Goal: Information Seeking & Learning: Learn about a topic

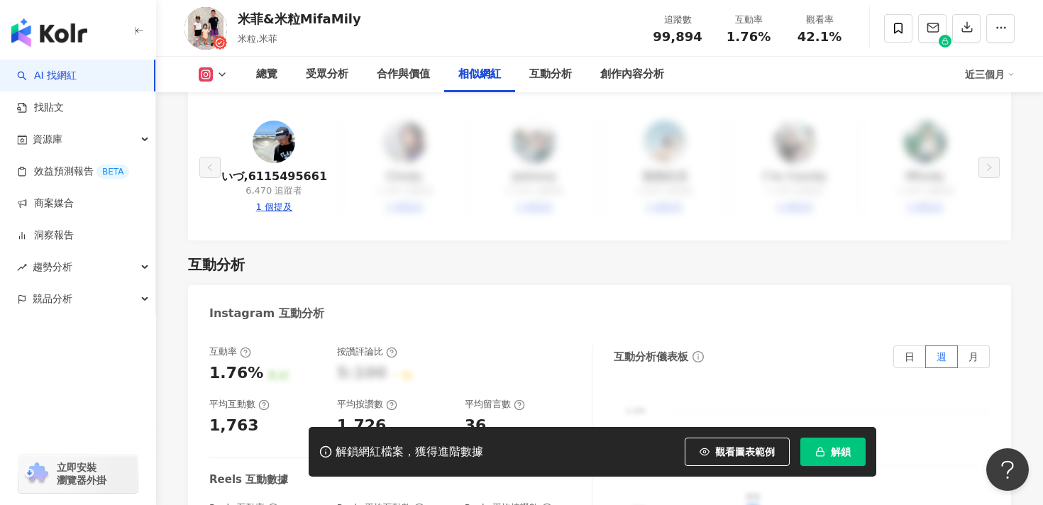
scroll to position [2605, 0]
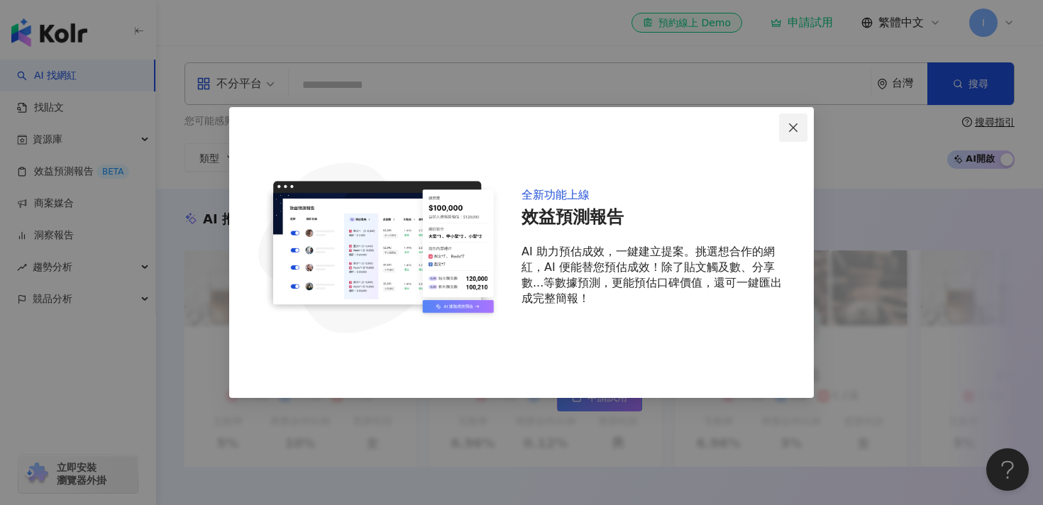
click at [792, 126] on icon "close" at bounding box center [793, 127] width 9 height 9
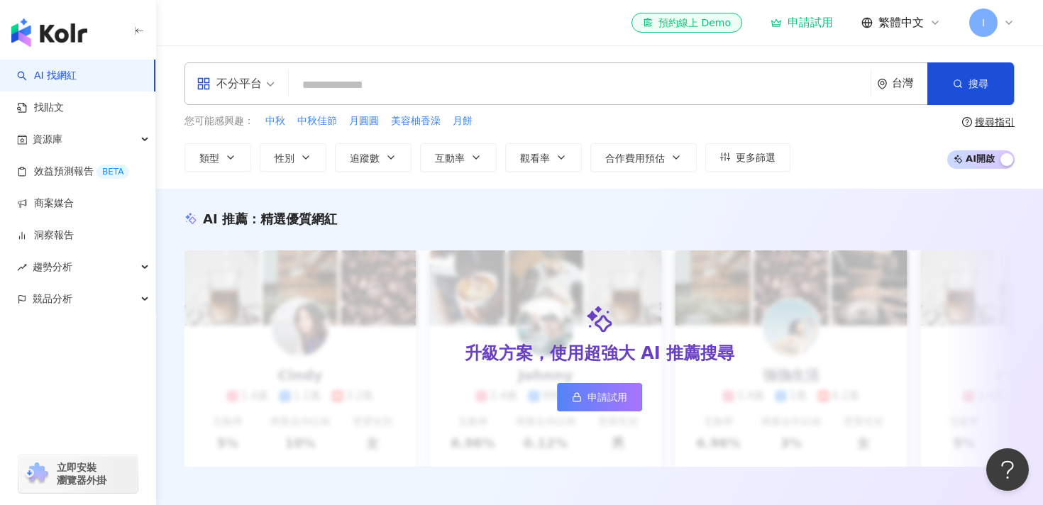
click at [335, 78] on input "search" at bounding box center [579, 85] width 570 height 27
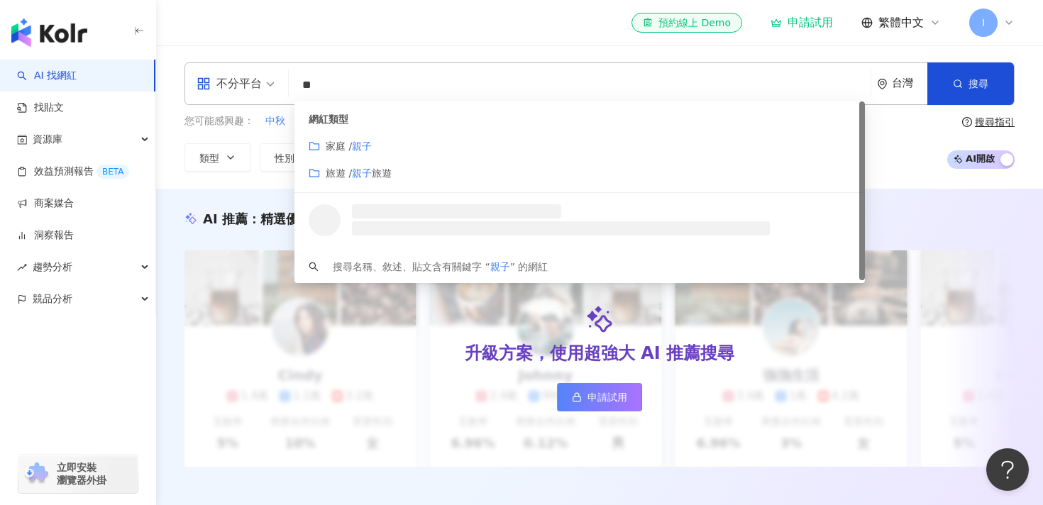
click at [385, 148] on div "家庭 / 親子" at bounding box center [580, 146] width 542 height 16
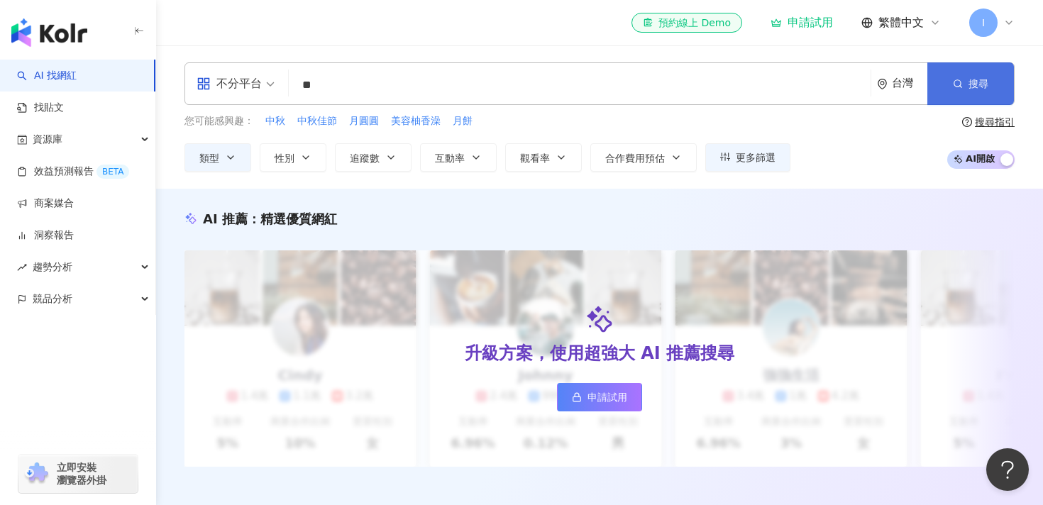
type input "**"
click at [947, 84] on button "搜尋" at bounding box center [970, 83] width 87 height 43
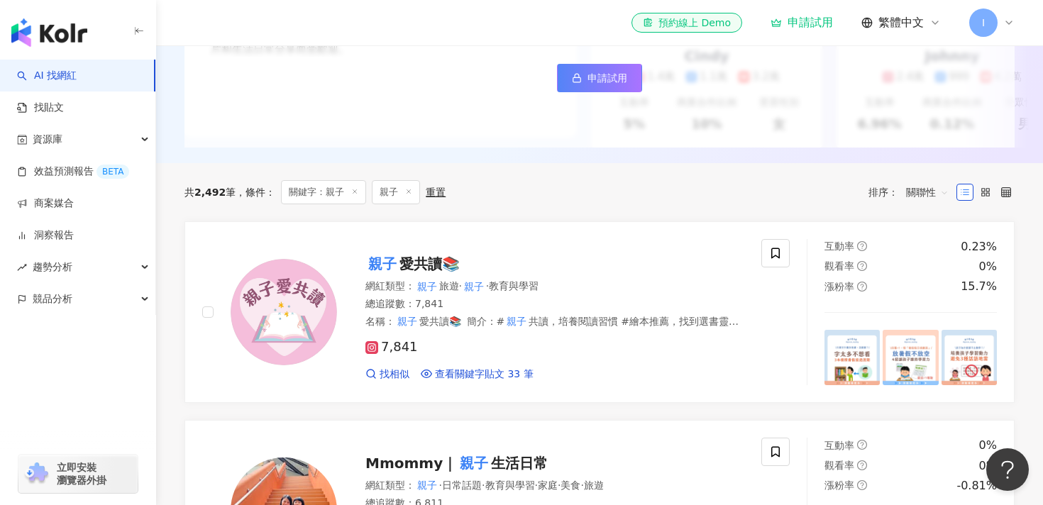
scroll to position [323, 0]
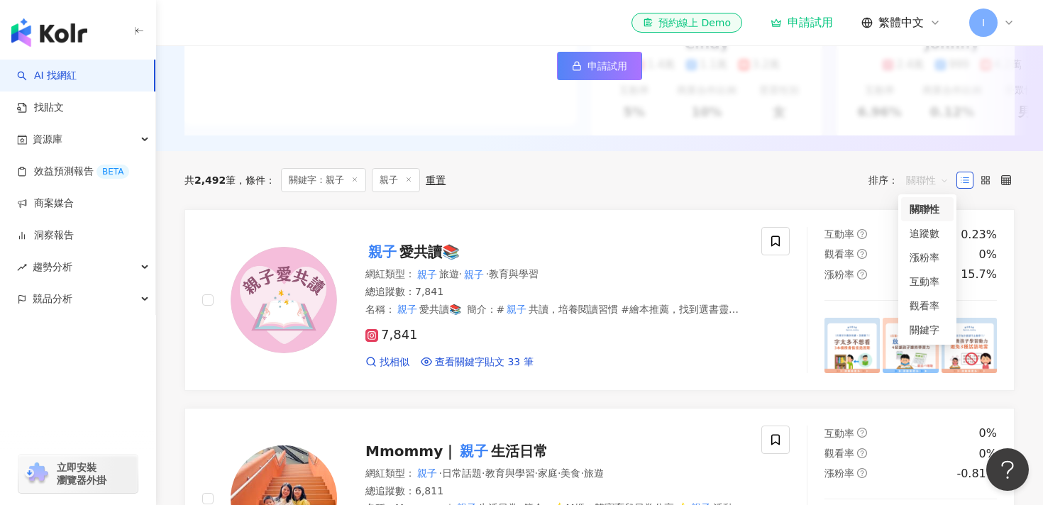
click at [939, 184] on span "關聯性" at bounding box center [927, 180] width 43 height 23
click at [932, 233] on div "追蹤數" at bounding box center [927, 234] width 35 height 16
